Goal: Information Seeking & Learning: Learn about a topic

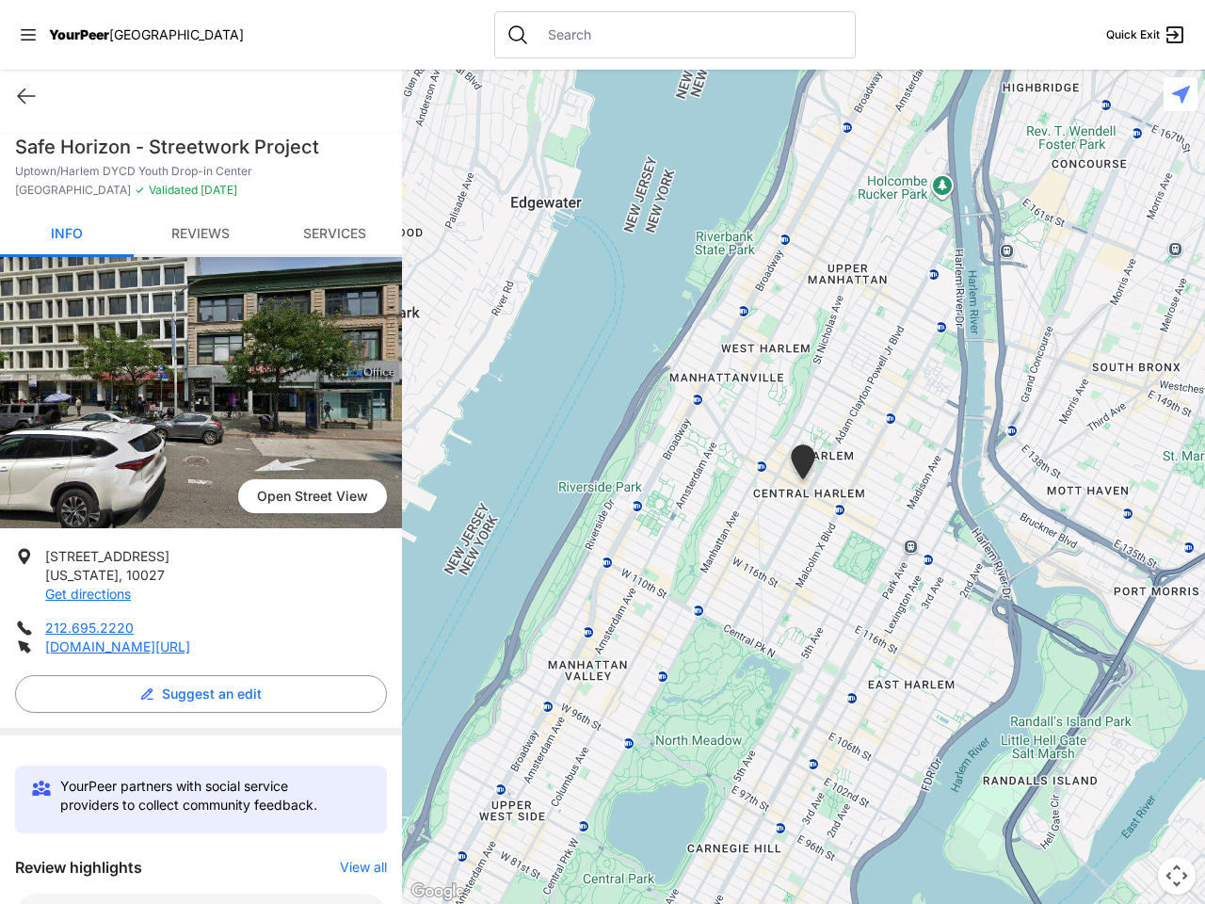
click at [28, 35] on icon at bounding box center [28, 34] width 15 height 11
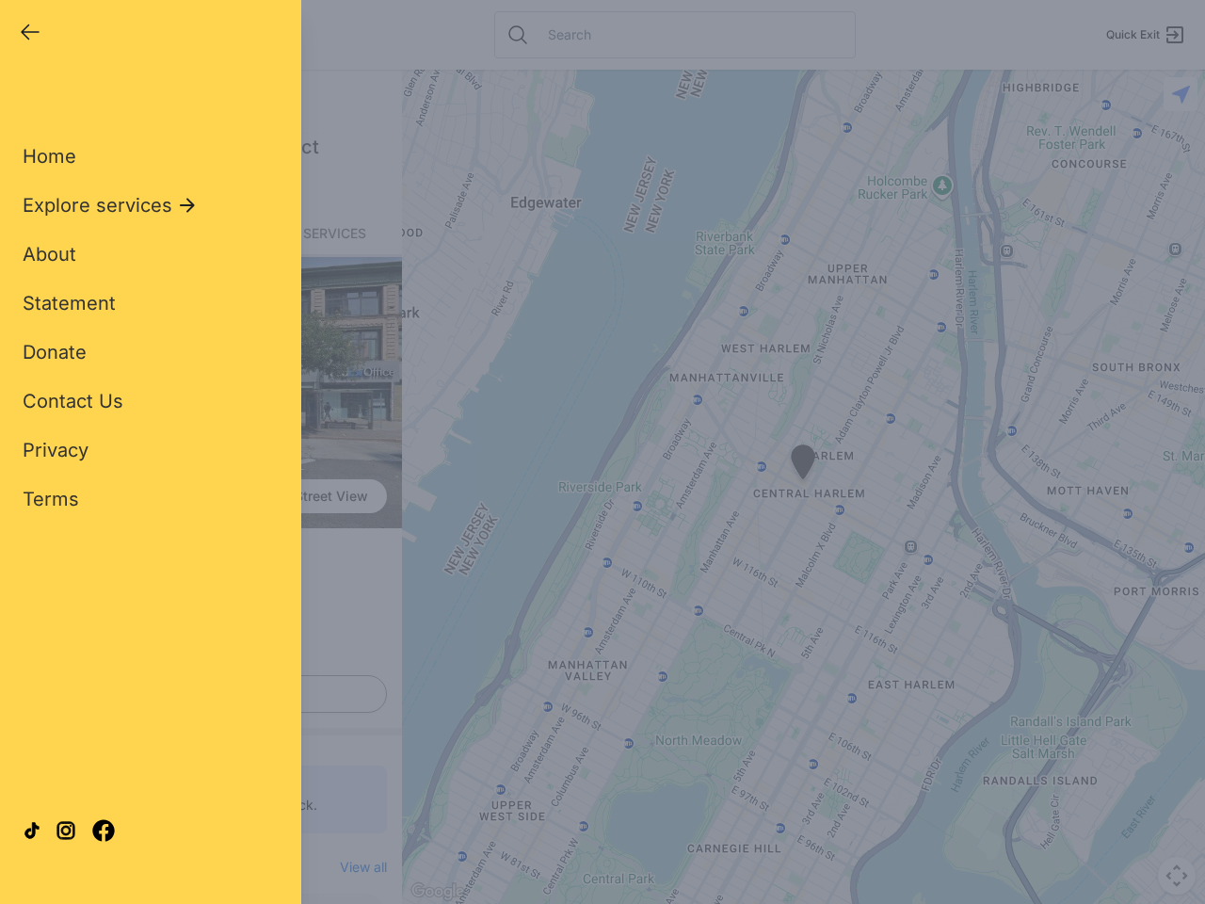
click at [26, 96] on div "Home Explore services About Statement Donate Contact Us Privacy Terms" at bounding box center [151, 297] width 256 height 429
click at [196, 694] on div "Single Adult Families Soup Kitchen Food Pantry Toiletries Restrooms Showers Lau…" at bounding box center [151, 431] width 256 height 697
click at [354, 867] on div "Close panel YourPeer [GEOGRAPHIC_DATA] Quick Exit Single Adult Families Soup Ki…" at bounding box center [602, 452] width 1205 height 904
click at [803, 487] on div "Close panel YourPeer [GEOGRAPHIC_DATA] Quick Exit Single Adult Families Soup Ki…" at bounding box center [602, 452] width 1205 height 904
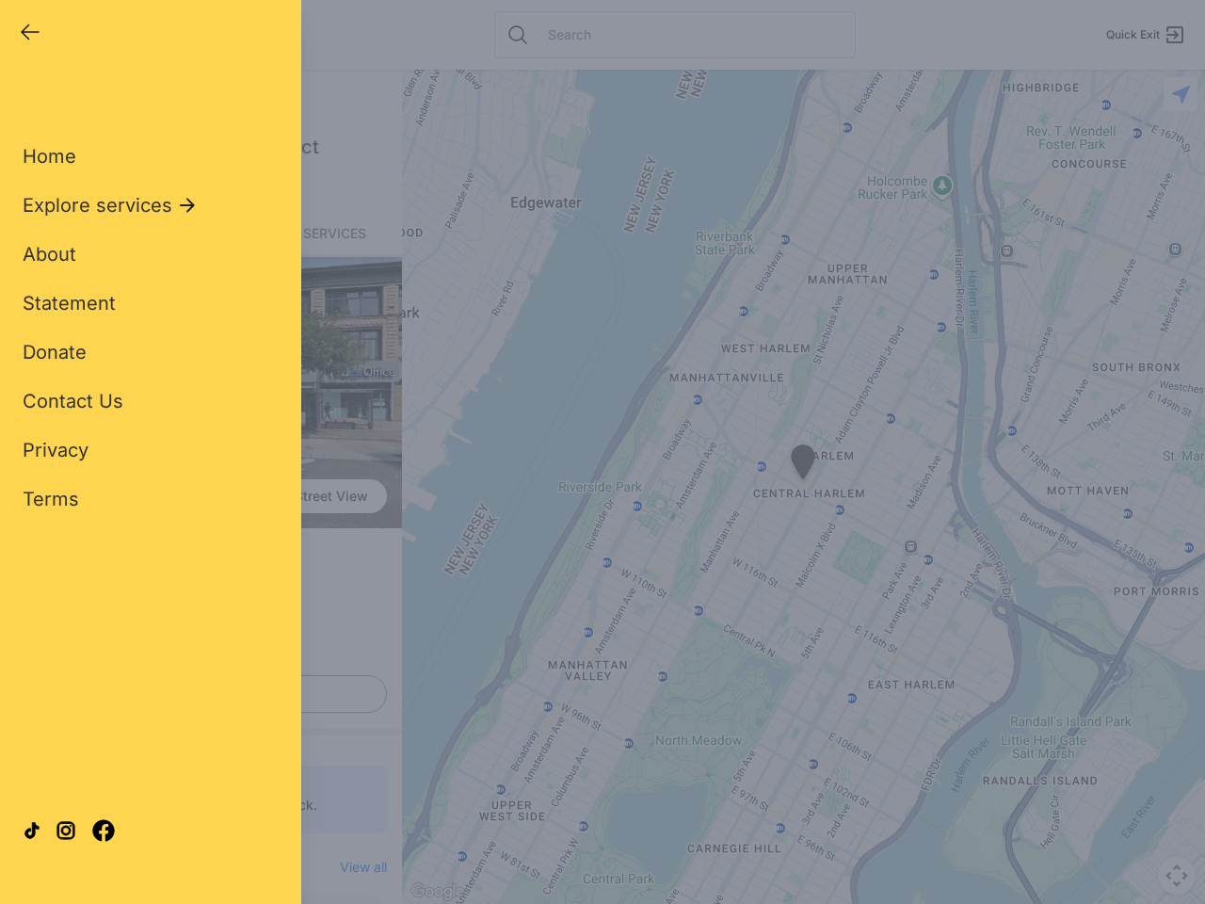
click at [803, 487] on div "Close panel YourPeer [GEOGRAPHIC_DATA] Quick Exit Single Adult Families Soup Ki…" at bounding box center [602, 452] width 1205 height 904
click at [803, 465] on div "Close panel YourPeer [GEOGRAPHIC_DATA] Quick Exit Single Adult Families Soup Ki…" at bounding box center [602, 452] width 1205 height 904
click at [1177, 876] on div "Close panel YourPeer [GEOGRAPHIC_DATA] Quick Exit Single Adult Families Soup Ki…" at bounding box center [602, 452] width 1205 height 904
click at [1181, 94] on div "Close panel YourPeer [GEOGRAPHIC_DATA] Quick Exit Single Adult Families Soup Ki…" at bounding box center [602, 452] width 1205 height 904
